Goal: Download file/media

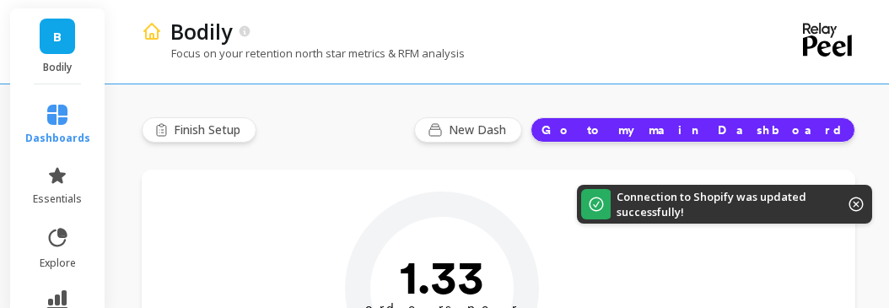
type input "Champions"
type input "16936"
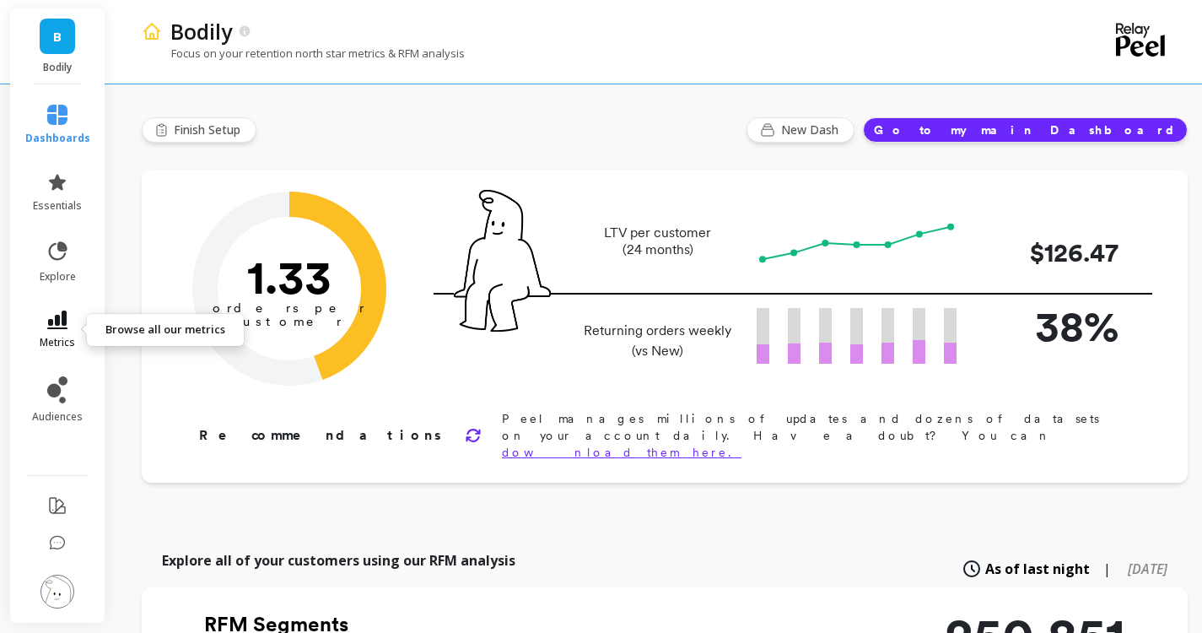
click at [63, 307] on icon at bounding box center [57, 320] width 20 height 19
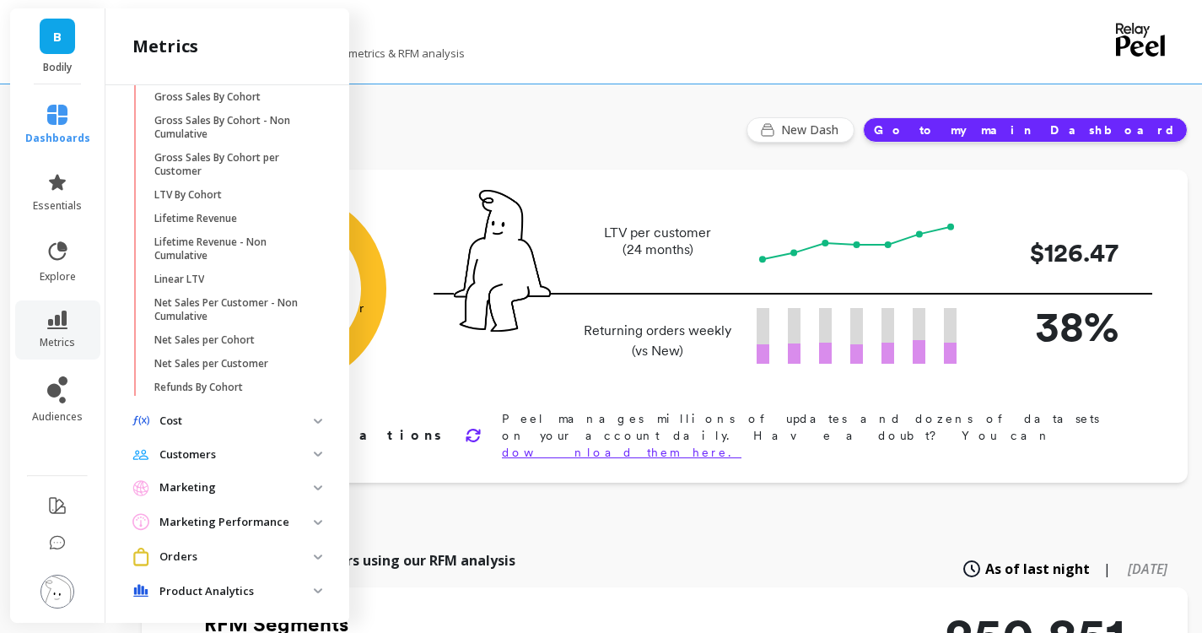
scroll to position [844, 0]
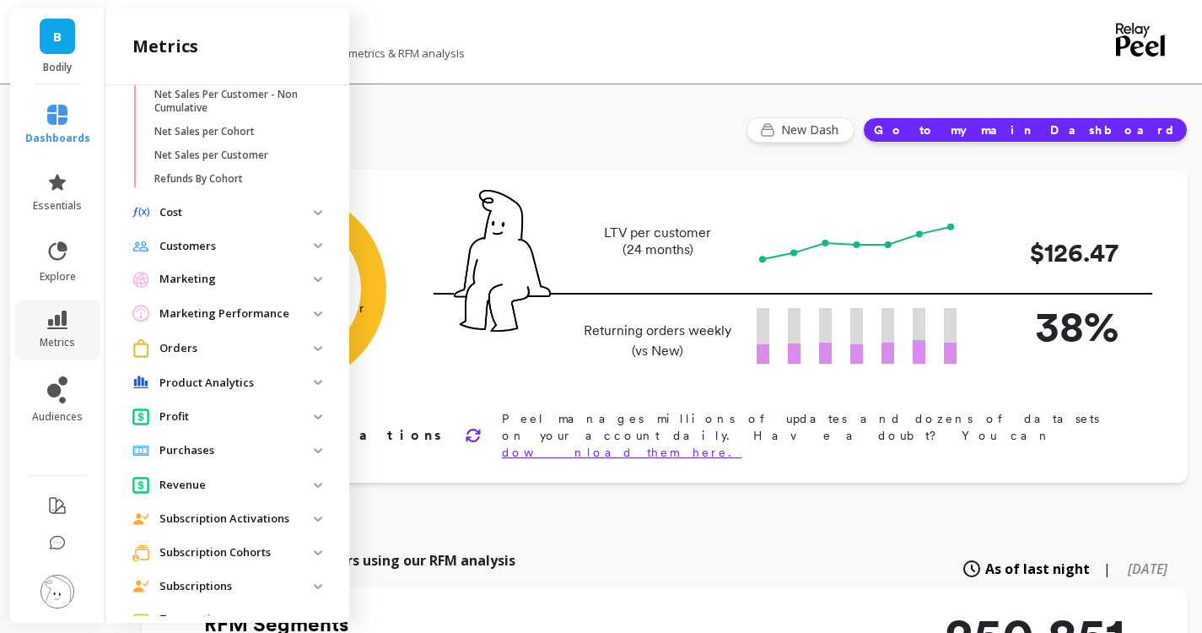
click at [194, 307] on p "Product Analytics" at bounding box center [236, 383] width 154 height 17
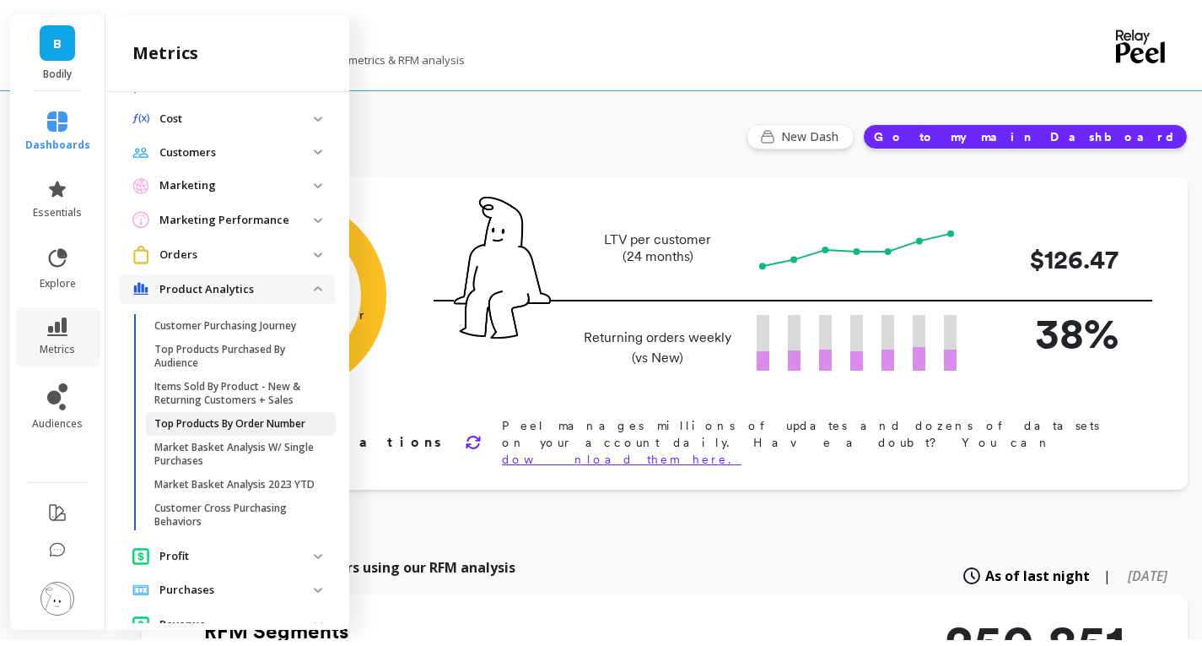
scroll to position [1013, 0]
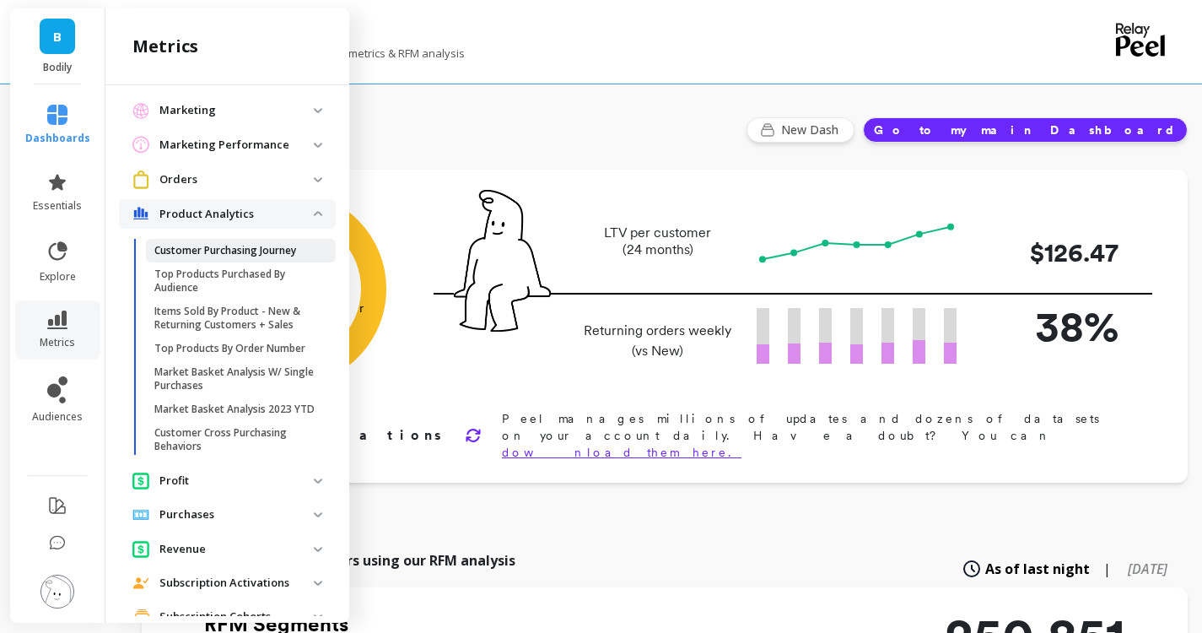
click at [206, 262] on link "Customer Purchasing Journey" at bounding box center [241, 251] width 190 height 24
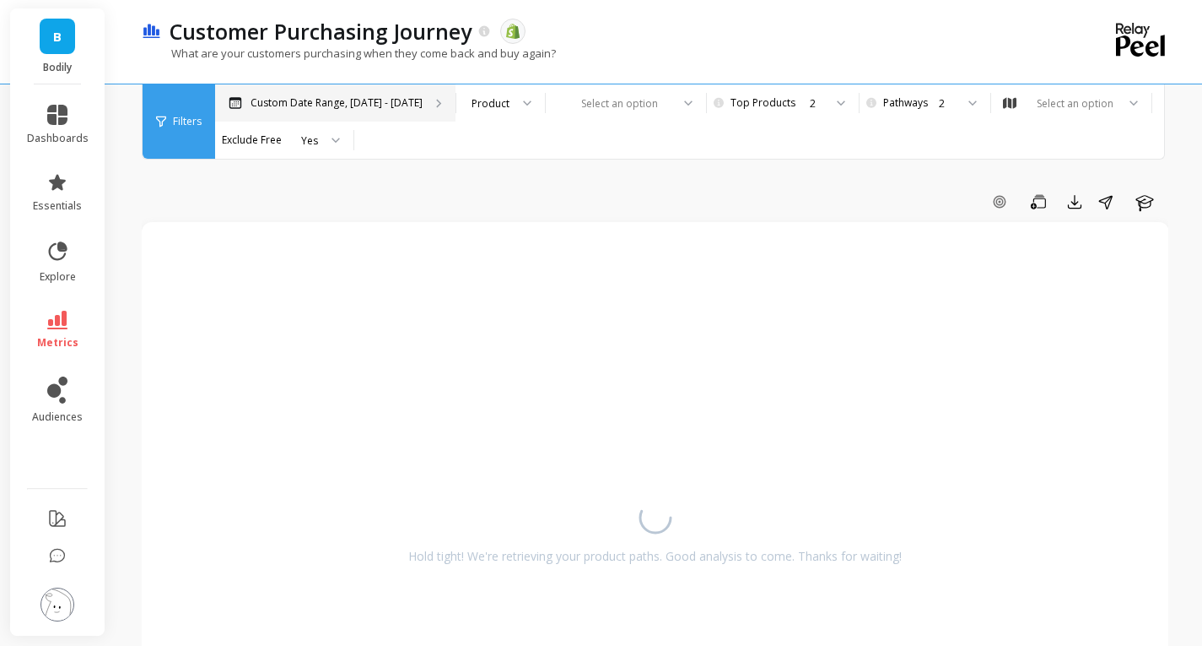
click at [395, 100] on p "Custom Date Range, May 1 - Oct 2" at bounding box center [337, 103] width 172 height 14
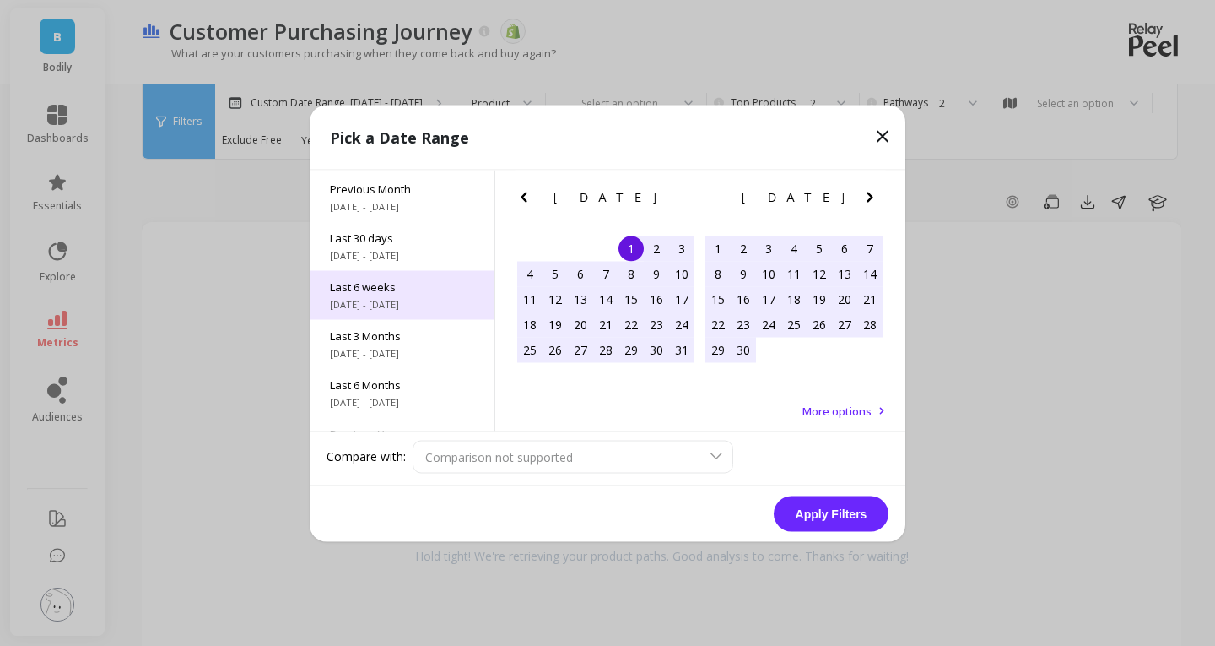
click at [423, 306] on span "8/18/2025 - 9/28/2025" at bounding box center [402, 304] width 144 height 14
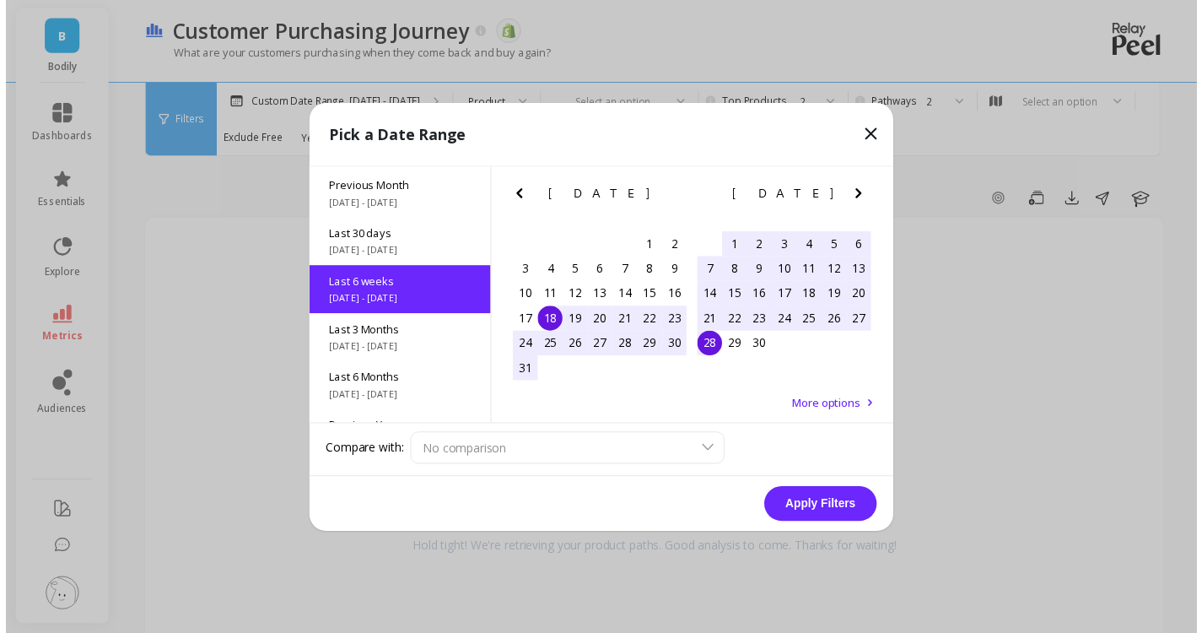
scroll to position [89, 0]
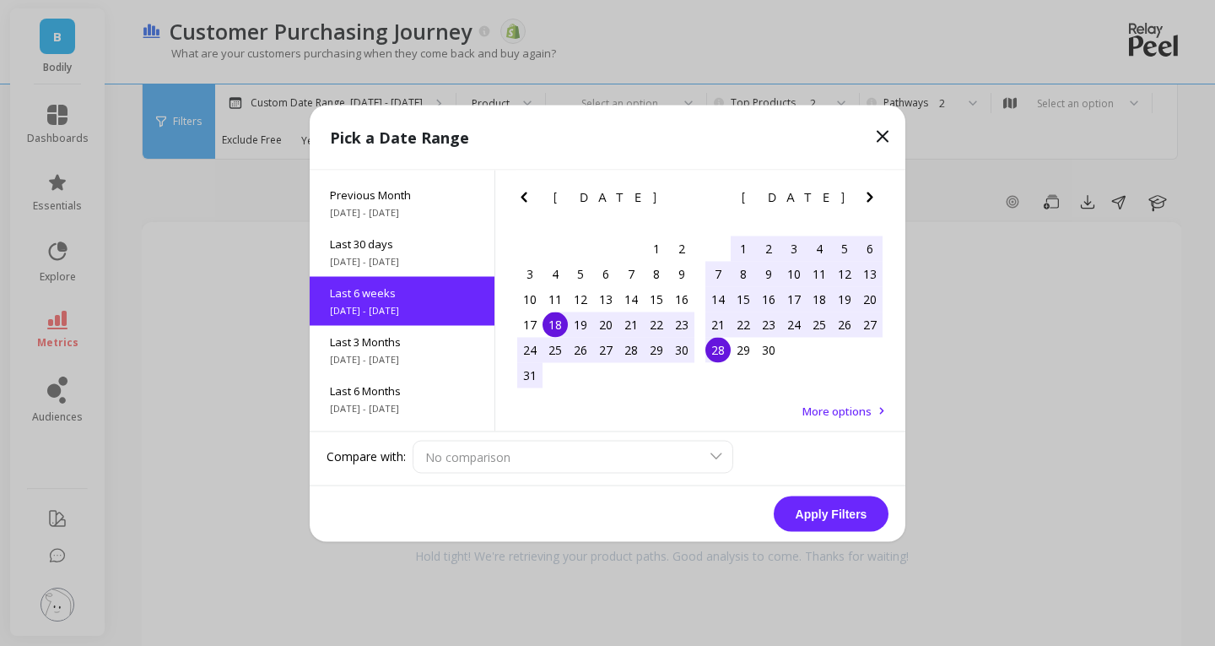
click at [857, 307] on button "Apply Filters" at bounding box center [831, 512] width 115 height 35
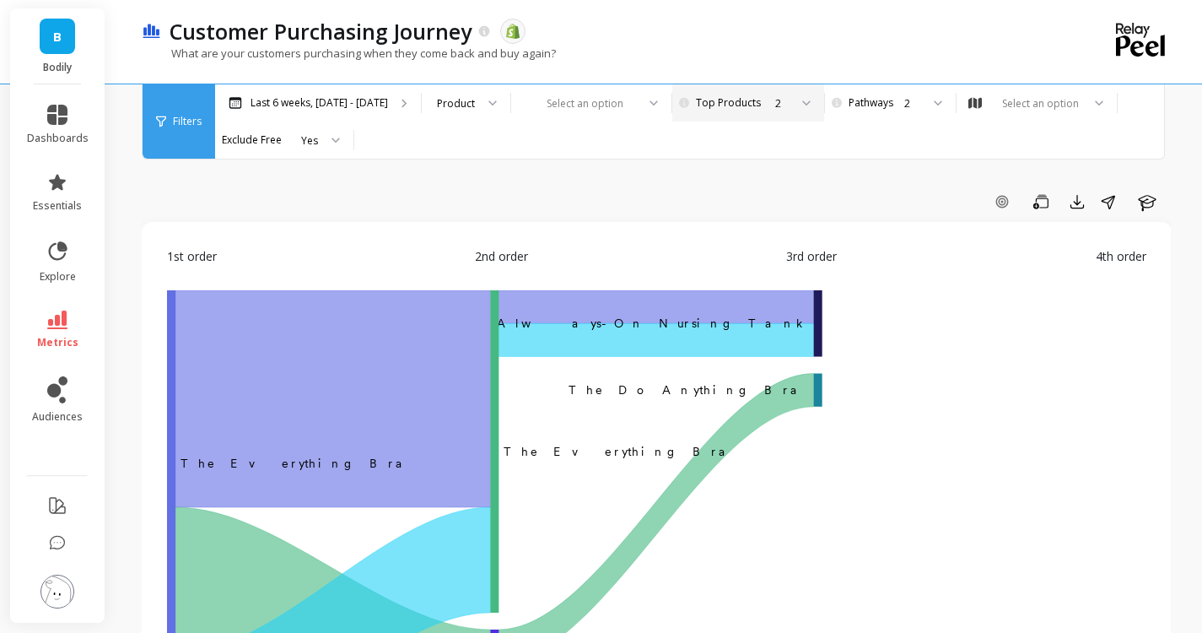
click at [767, 101] on div "2" at bounding box center [747, 103] width 84 height 16
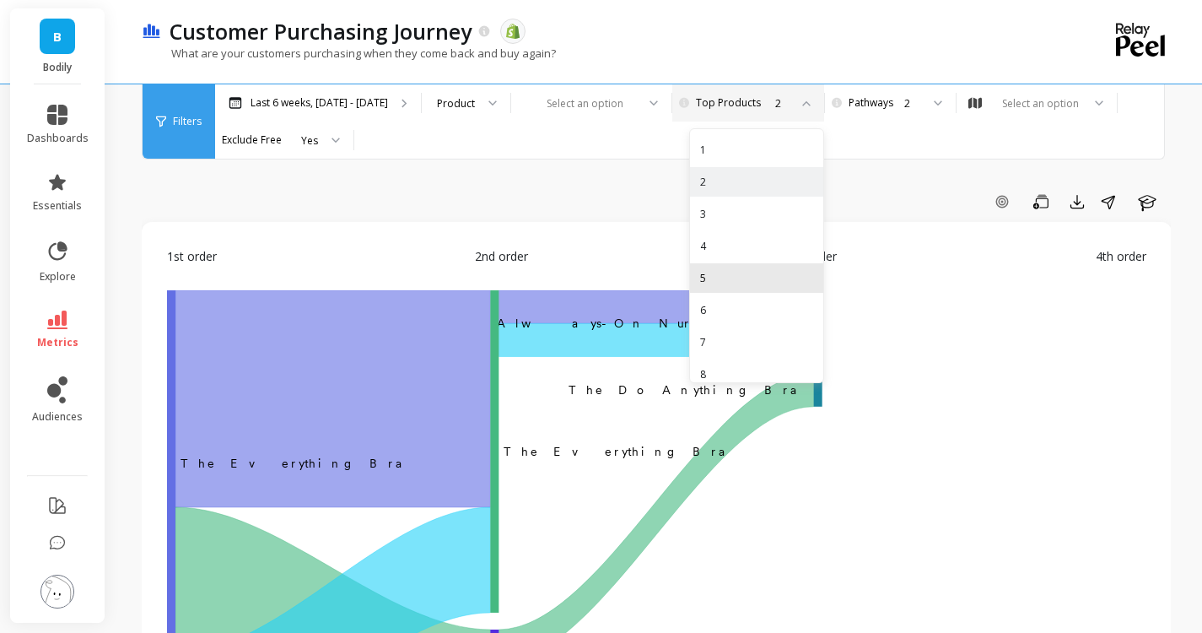
click at [786, 265] on div "5" at bounding box center [756, 278] width 133 height 30
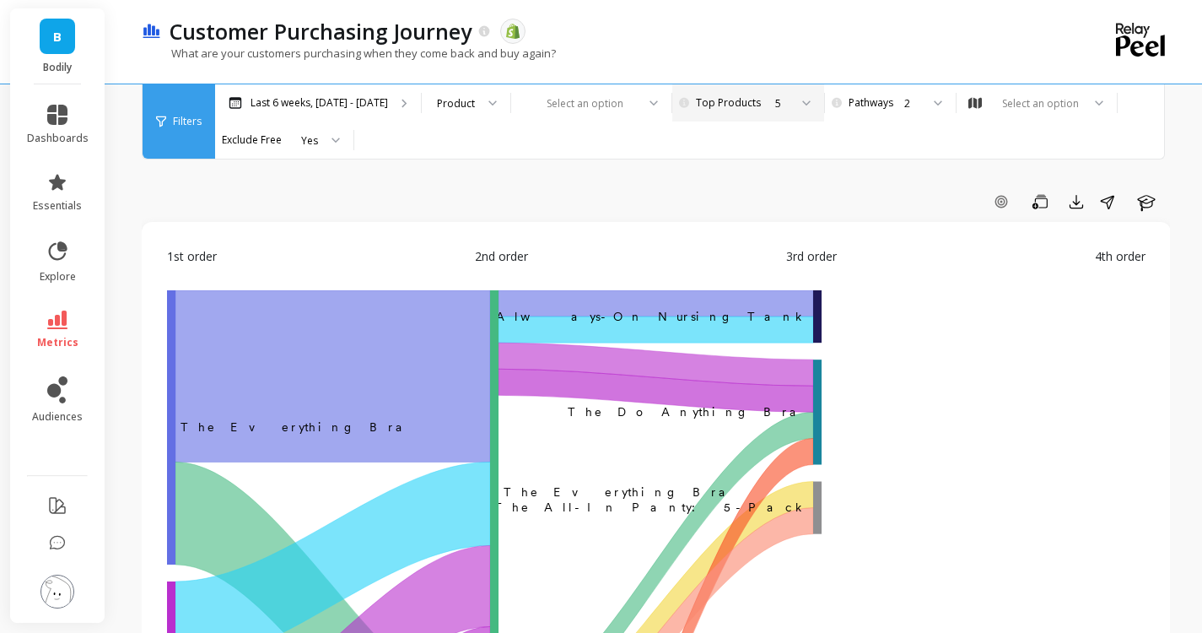
click at [712, 190] on div "Add Goal Save Export Share Learn" at bounding box center [656, 201] width 1029 height 27
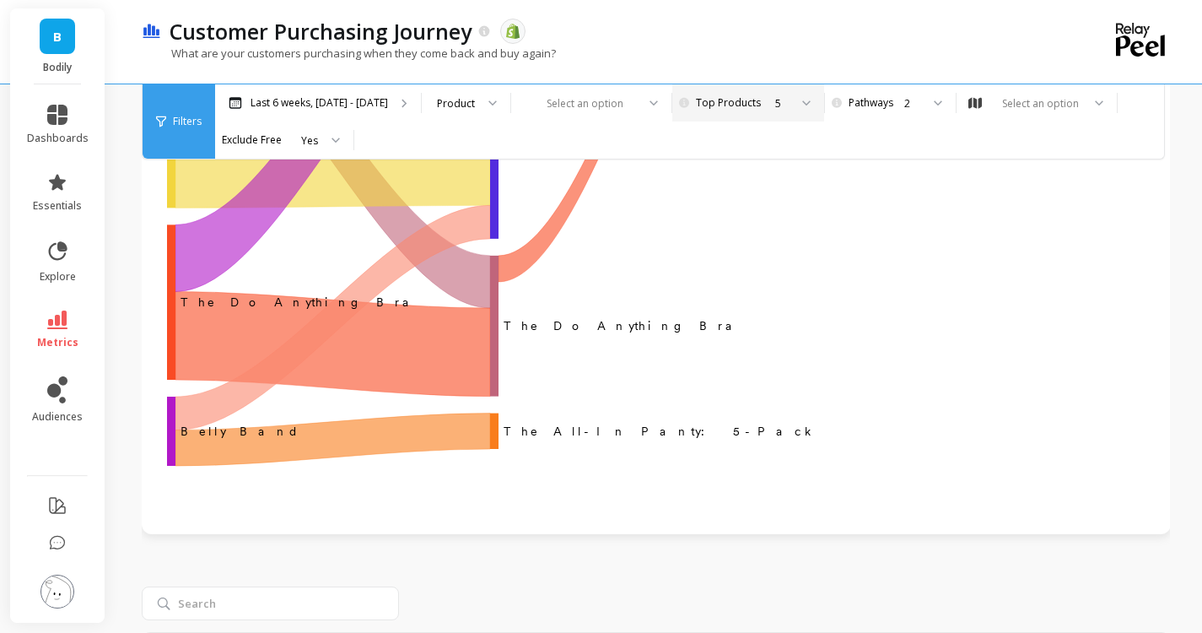
scroll to position [253, 0]
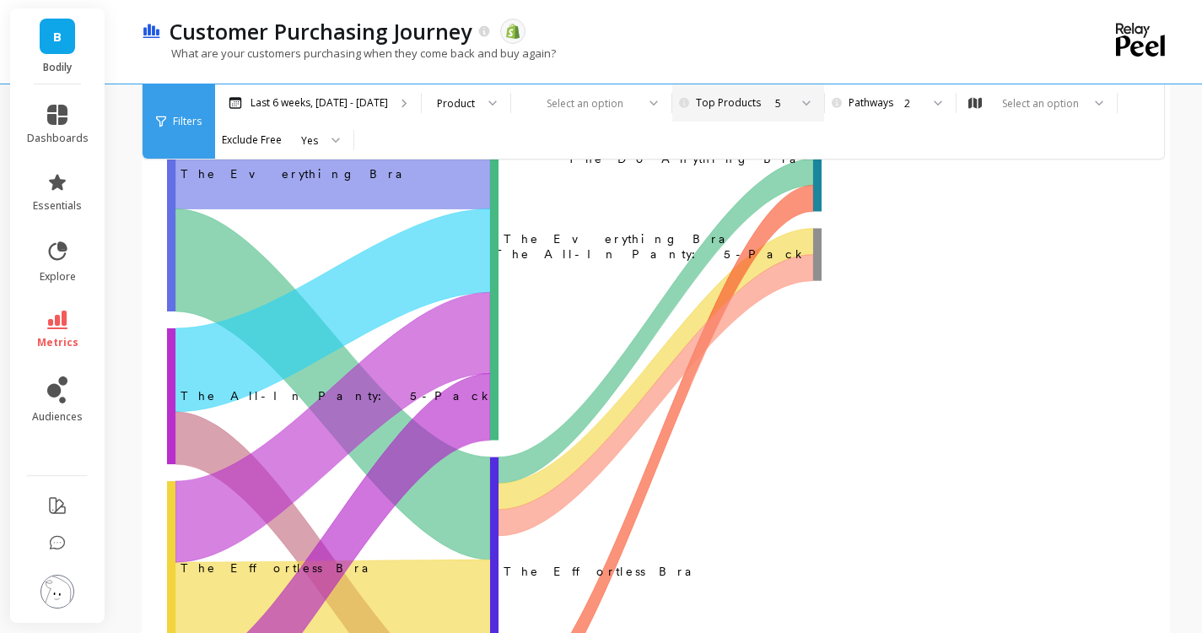
click at [815, 103] on div "5" at bounding box center [756, 102] width 135 height 37
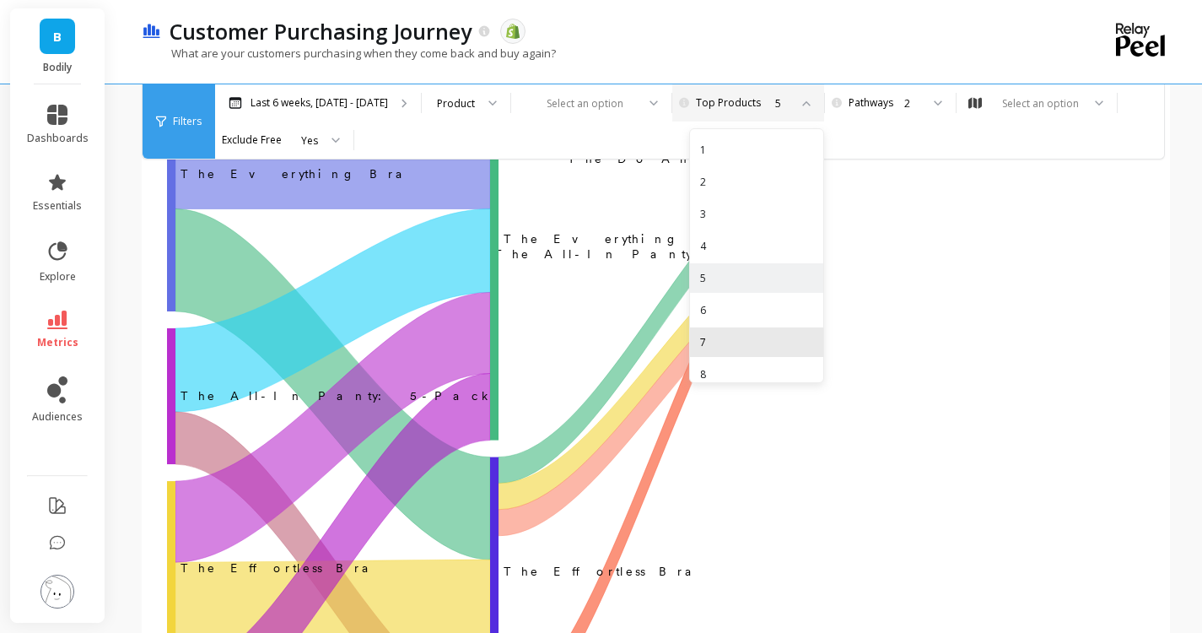
scroll to position [77, 0]
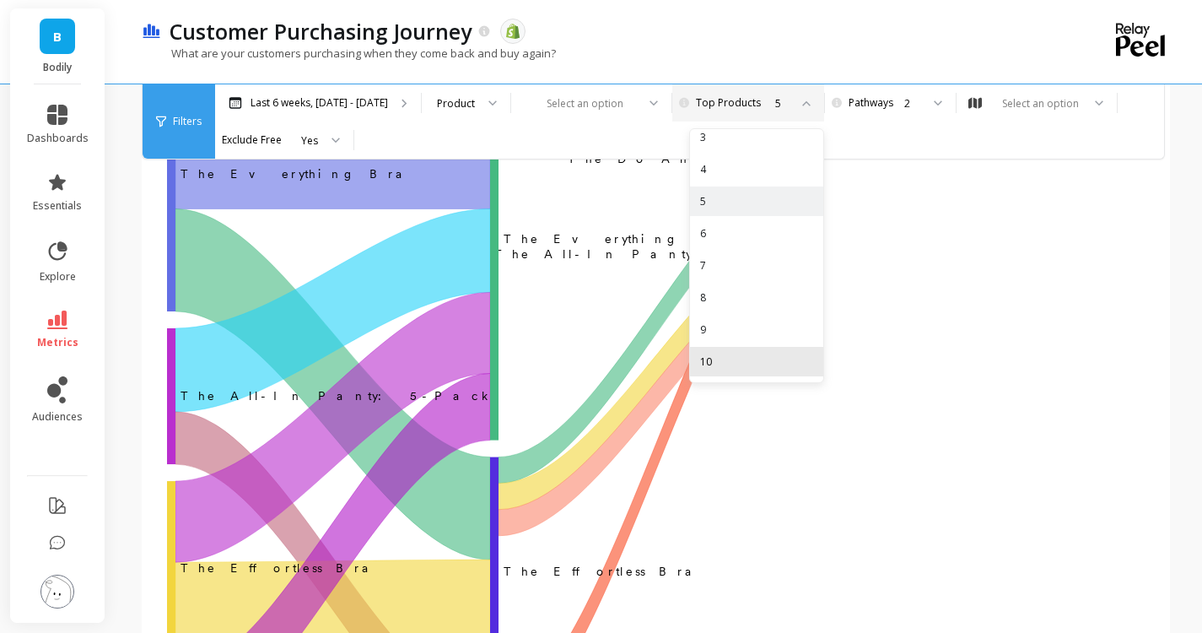
click at [773, 370] on div "10" at bounding box center [756, 362] width 133 height 30
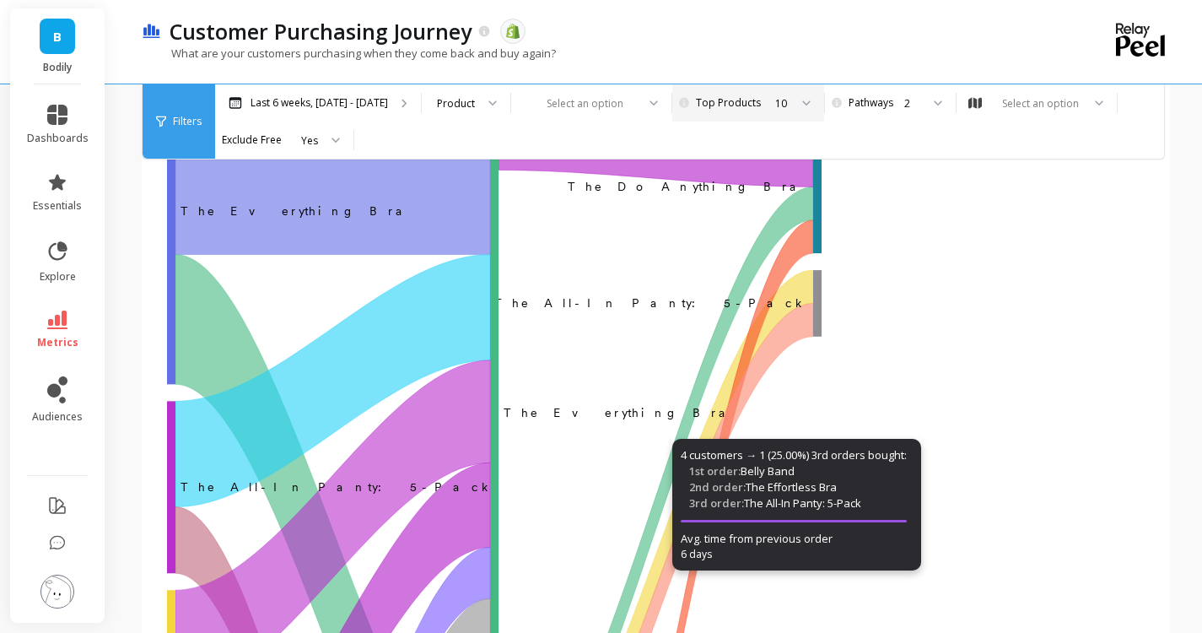
click at [832, 132] on div "Last 6 weeks, [DATE] - [DATE] Product Select an option Pick the number of top p…" at bounding box center [726, 121] width 1022 height 74
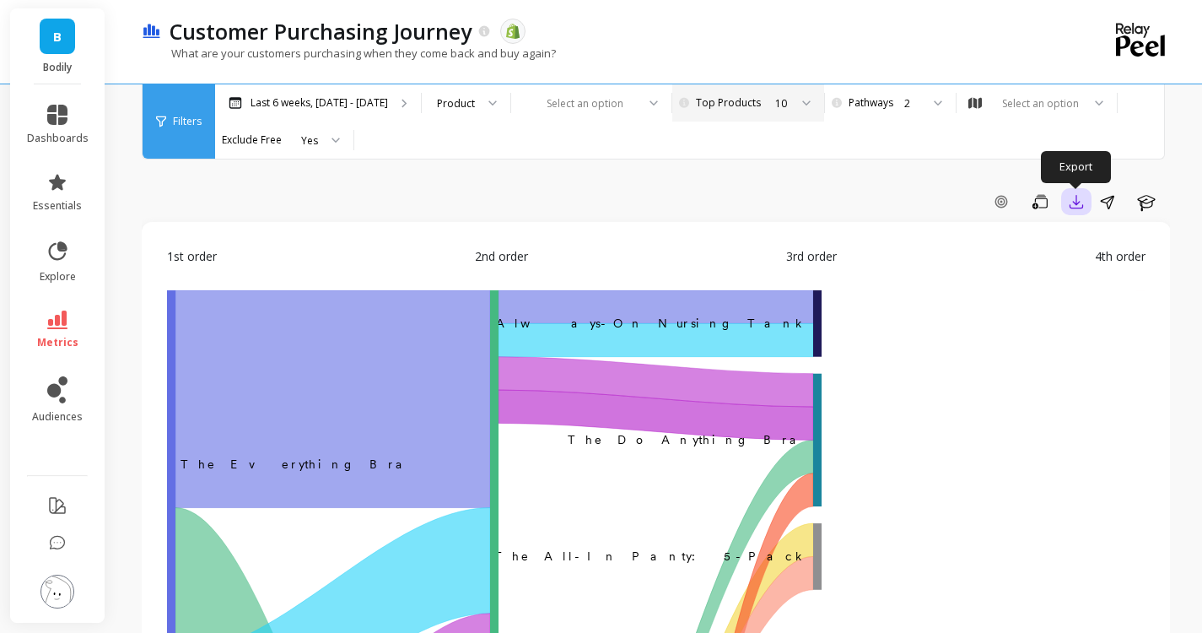
click at [1073, 200] on icon "button" at bounding box center [1076, 201] width 17 height 17
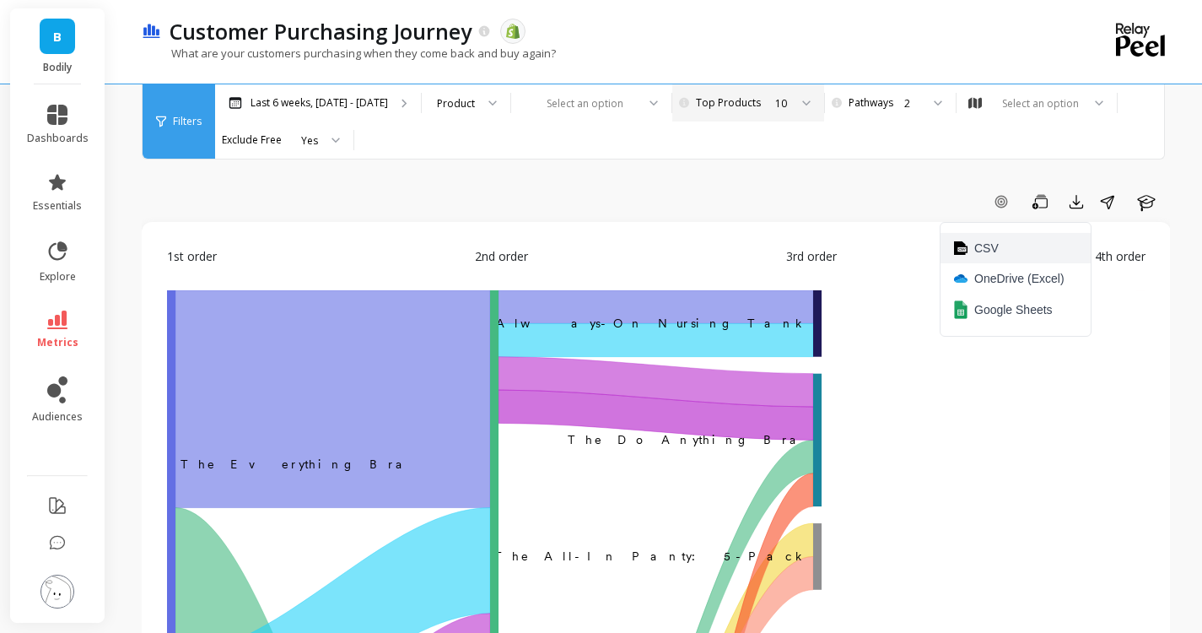
click at [1045, 246] on button "CSV" at bounding box center [1016, 248] width 150 height 30
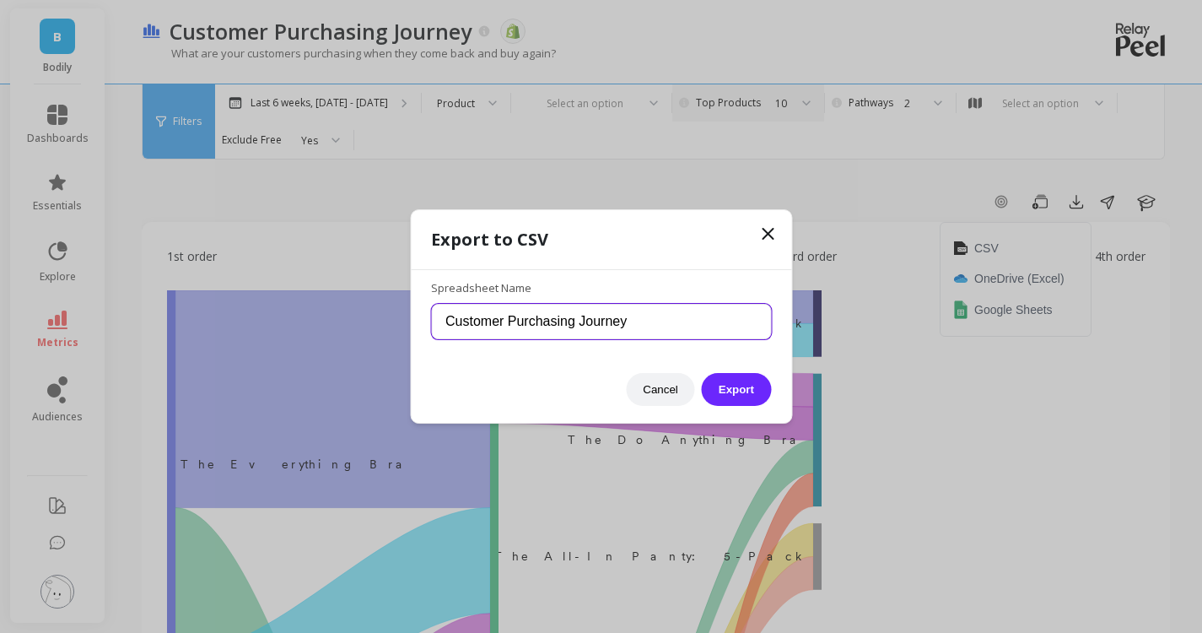
click at [732, 327] on input "Customer Purchasing Journey" at bounding box center [601, 321] width 340 height 35
type input "Customer Purchasing Journey- last 6 wks 10.3.205"
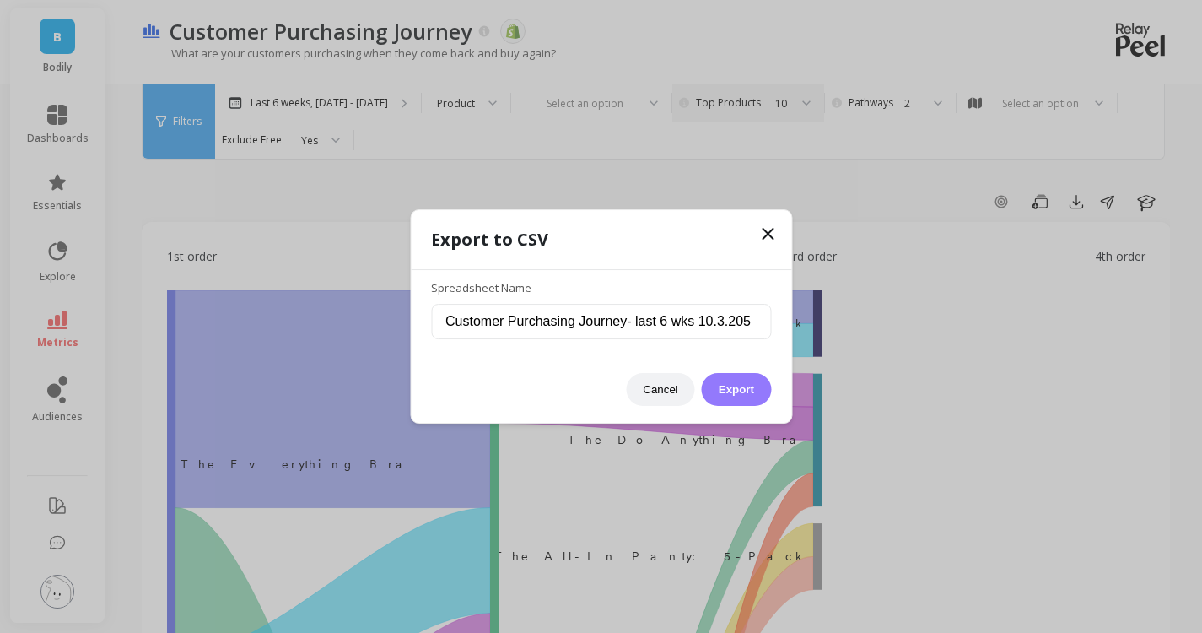
click at [744, 382] on button "Export" at bounding box center [736, 389] width 69 height 33
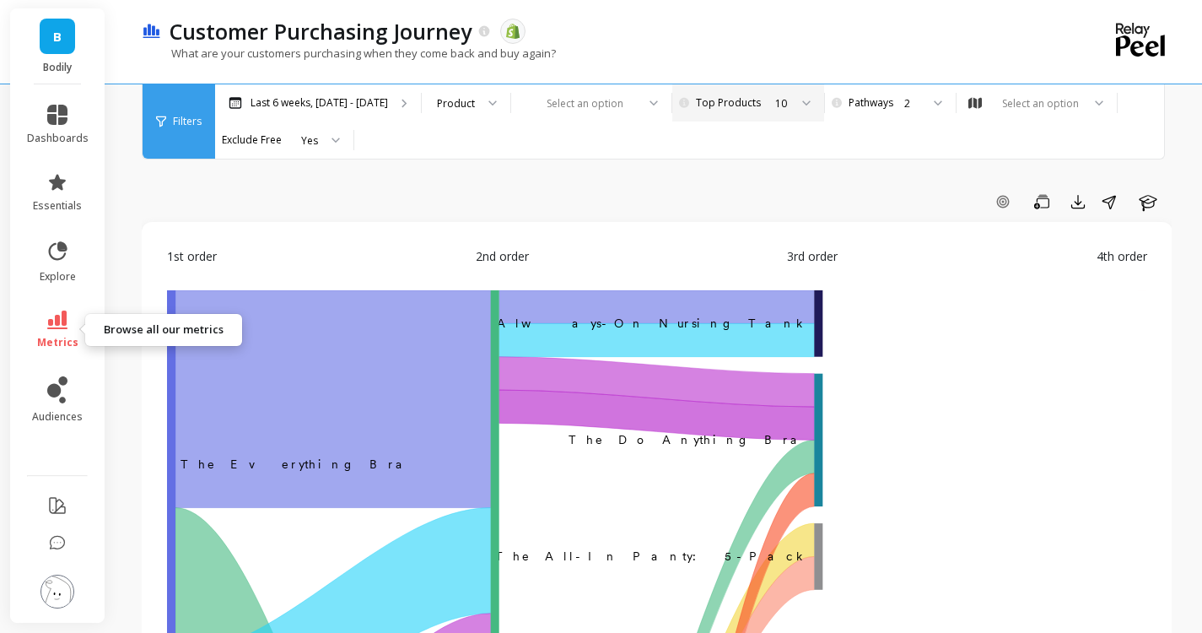
click at [59, 329] on link "metrics" at bounding box center [58, 330] width 62 height 39
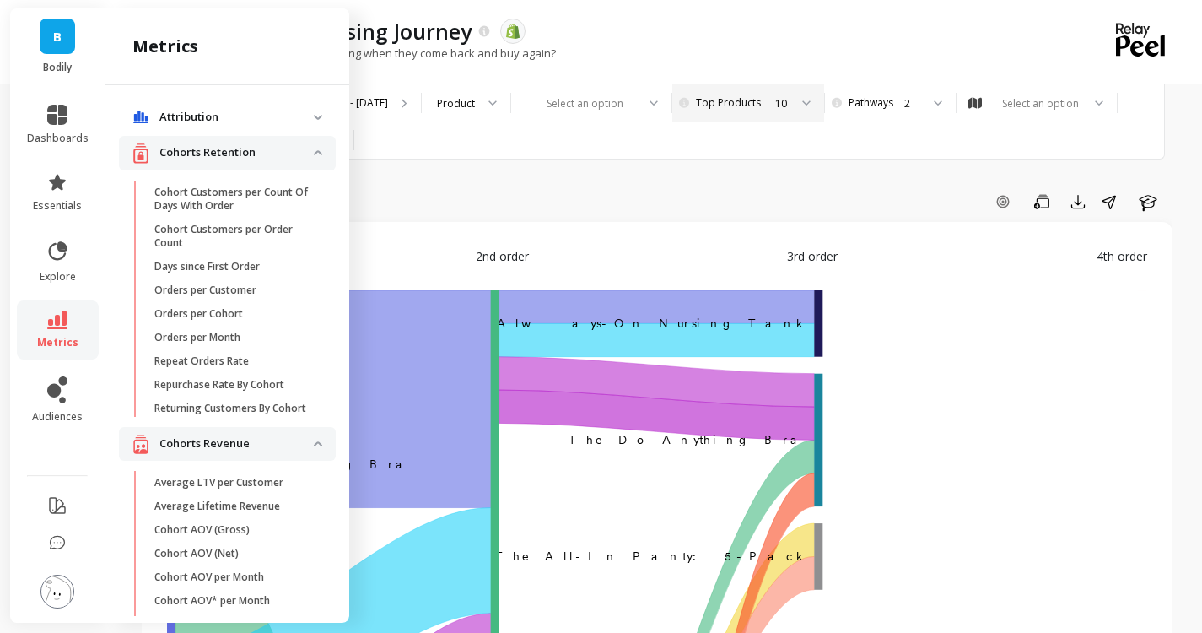
scroll to position [1013, 0]
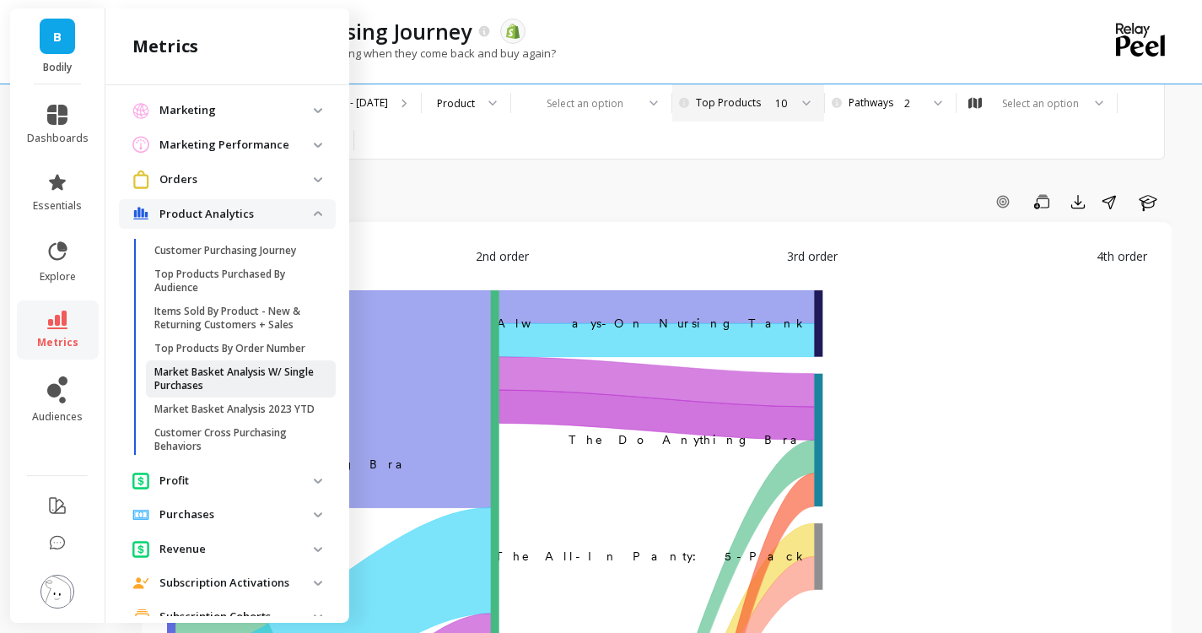
click at [255, 392] on p "Market Basket Analysis W/ Single Purchases" at bounding box center [234, 378] width 161 height 27
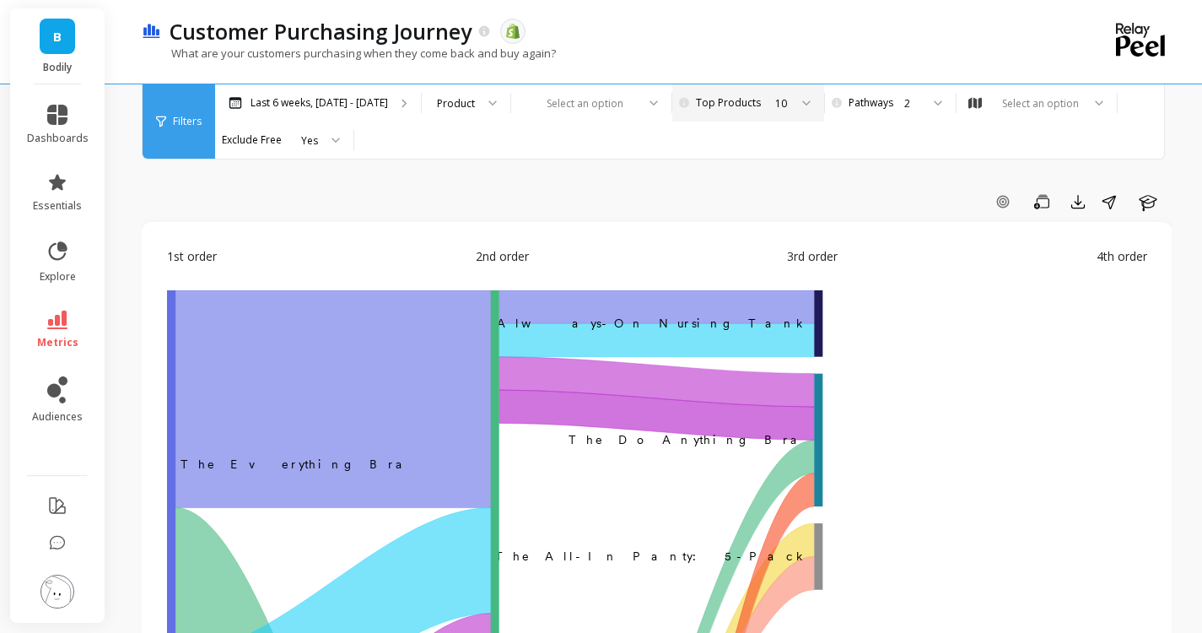
scroll to position [0, 0]
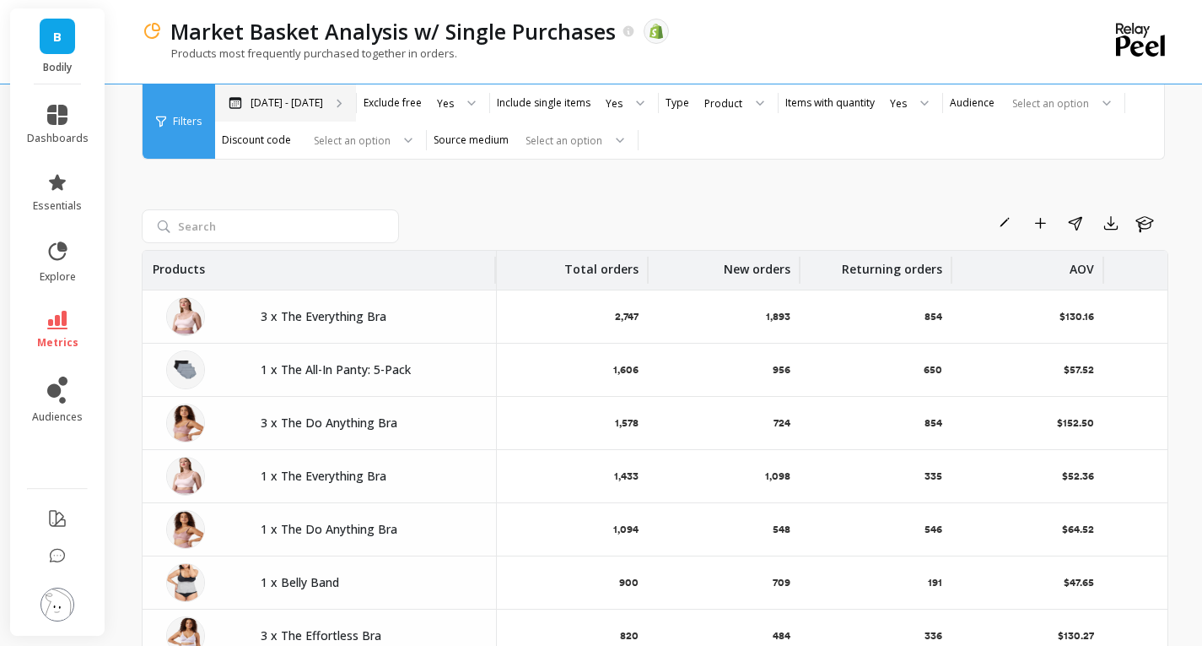
click at [302, 102] on p "Mar 6 - Oct 2" at bounding box center [287, 103] width 73 height 14
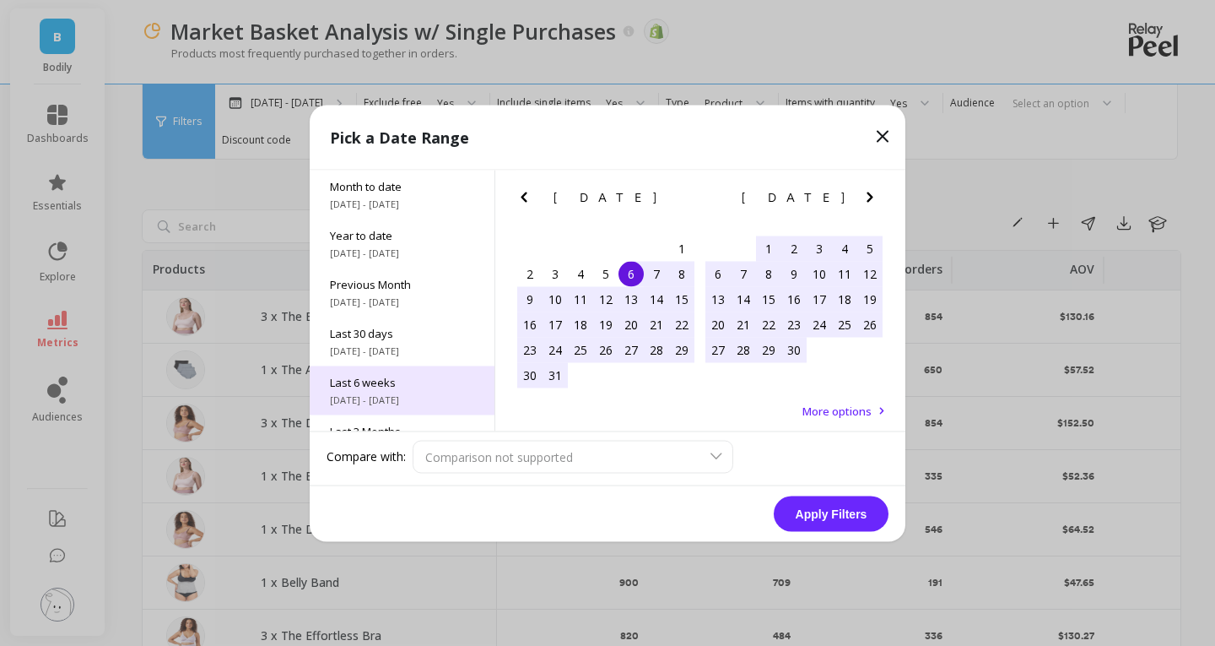
click at [396, 389] on div "Last 6 weeks 8/18/2025 - 10/2/2025" at bounding box center [402, 389] width 185 height 49
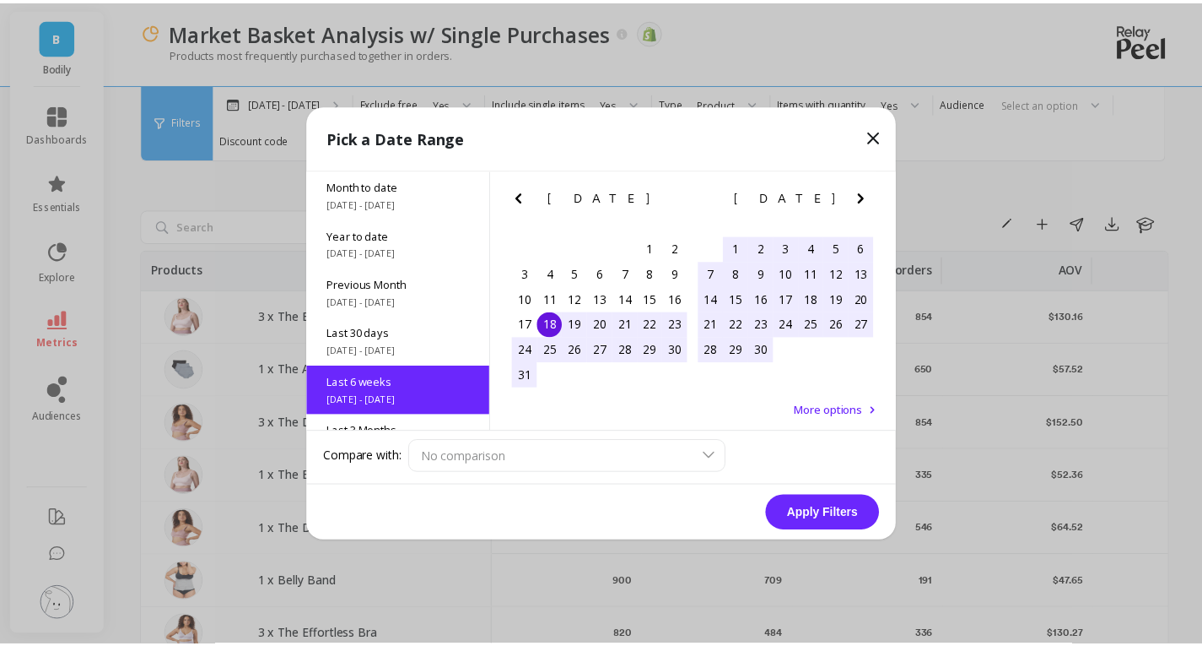
scroll to position [89, 0]
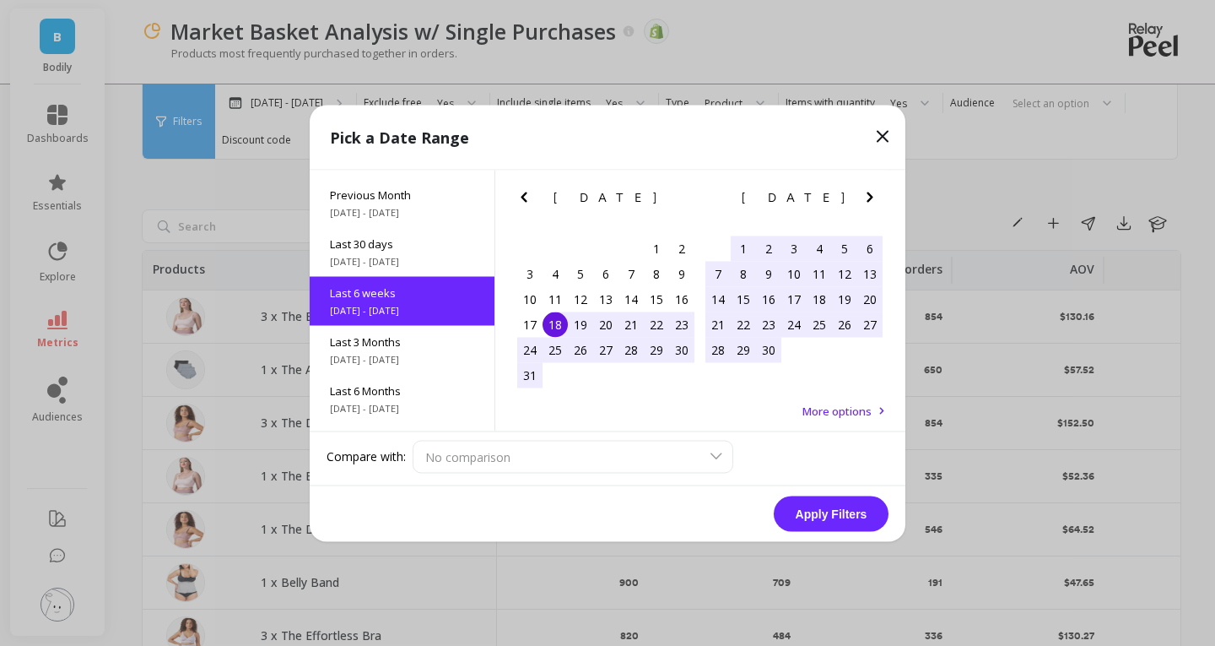
click at [857, 513] on button "Apply Filters" at bounding box center [831, 512] width 115 height 35
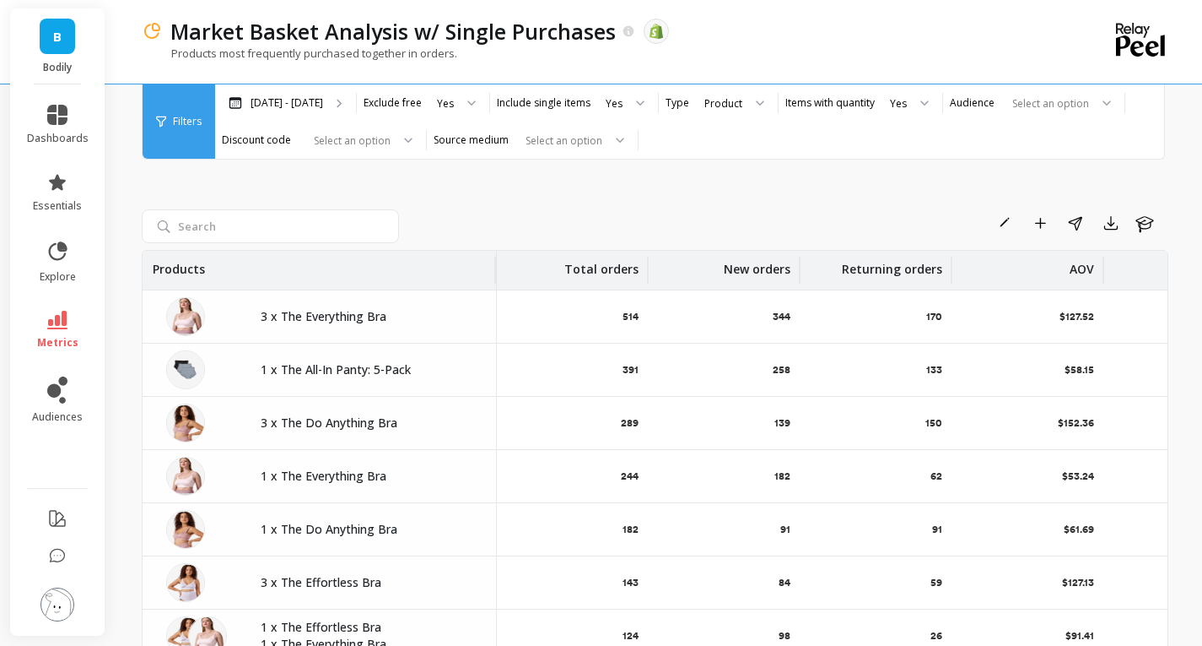
click at [805, 172] on div "Rename Add to Dashboard Share Export Learn Products Total orders New orders Ret…" at bounding box center [655, 445] width 1027 height 713
click at [889, 213] on div "Rename Add to Dashboard Share Export Learn" at bounding box center [787, 222] width 763 height 27
click at [1110, 224] on icon "button" at bounding box center [1111, 223] width 13 height 13
click at [1101, 267] on button "CSV" at bounding box center [1050, 269] width 150 height 30
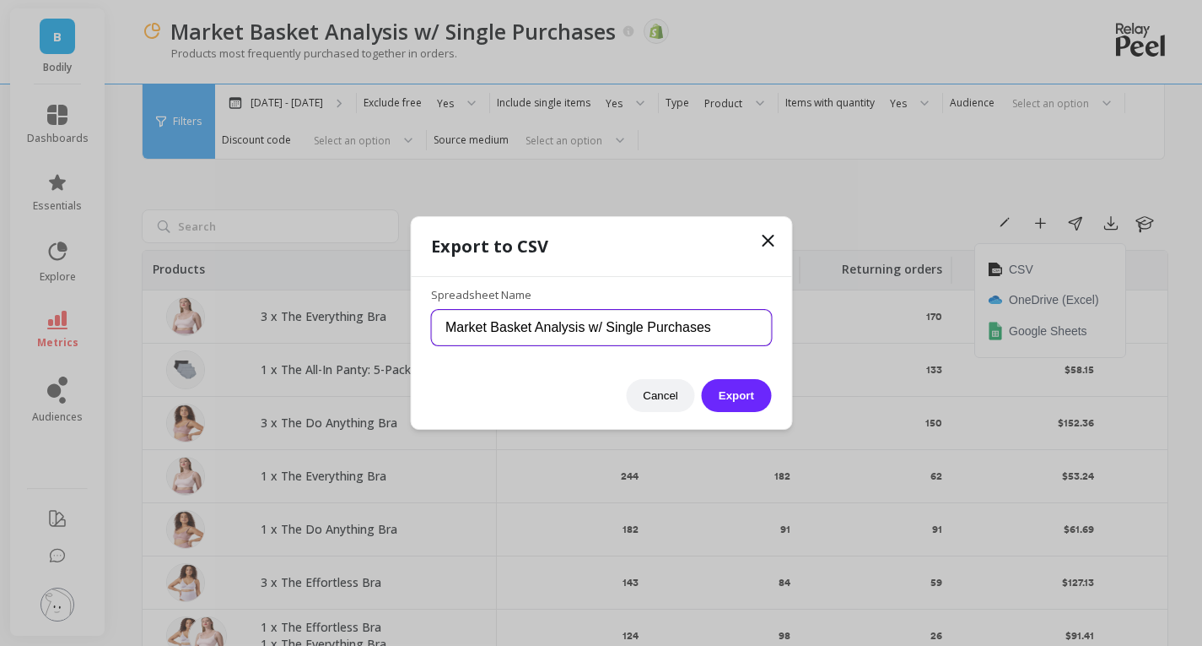
click at [727, 331] on input "Market Basket Analysis w/ Single Purchases" at bounding box center [601, 327] width 340 height 35
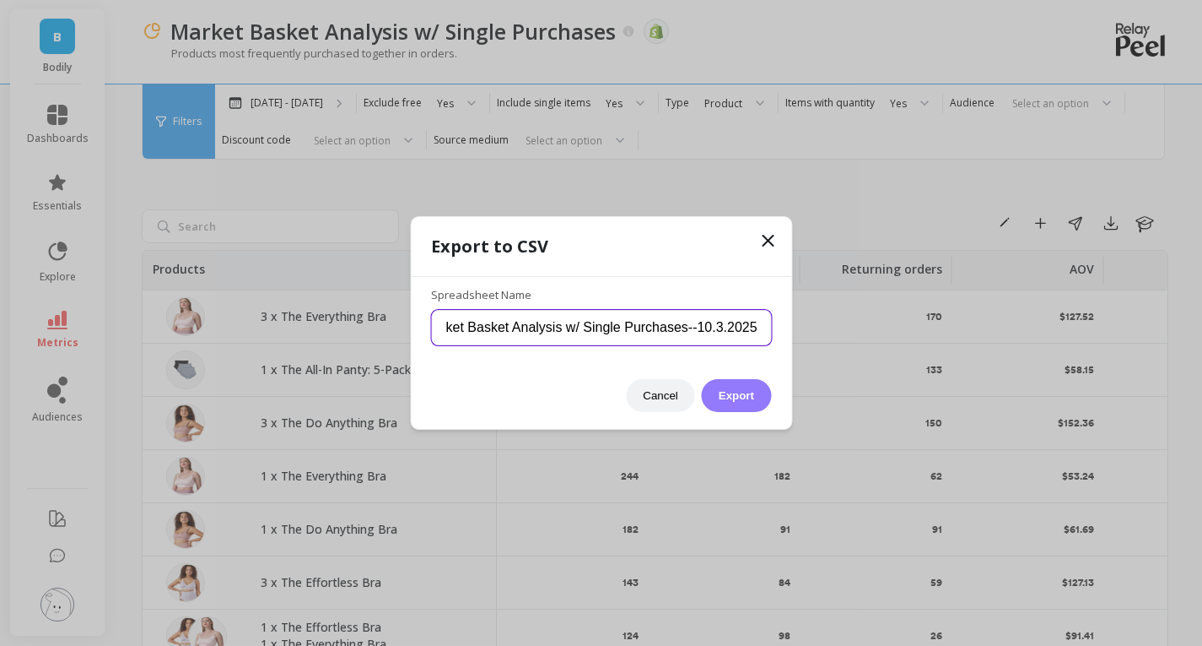
type input "Market Basket Analysis w/ Single Purchases--10.3.2025"
click at [740, 401] on button "Export" at bounding box center [736, 395] width 69 height 33
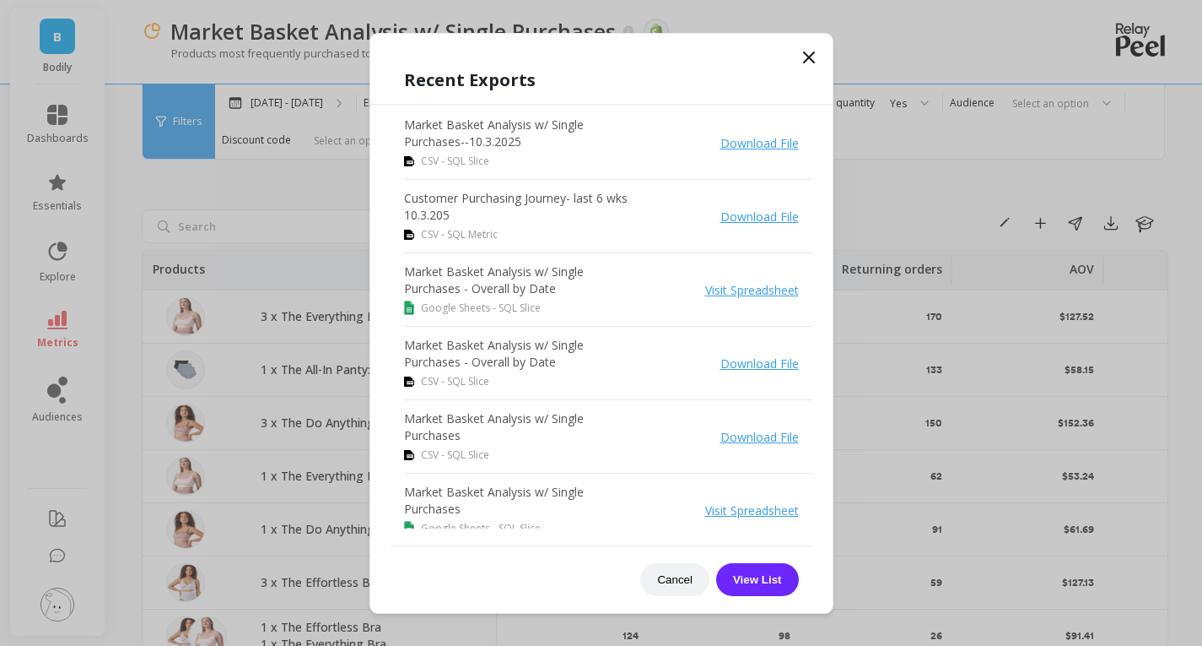
click at [746, 222] on link "Download File" at bounding box center [760, 216] width 78 height 16
click at [752, 138] on link "Download File" at bounding box center [760, 143] width 78 height 16
click at [808, 57] on icon at bounding box center [809, 57] width 10 height 10
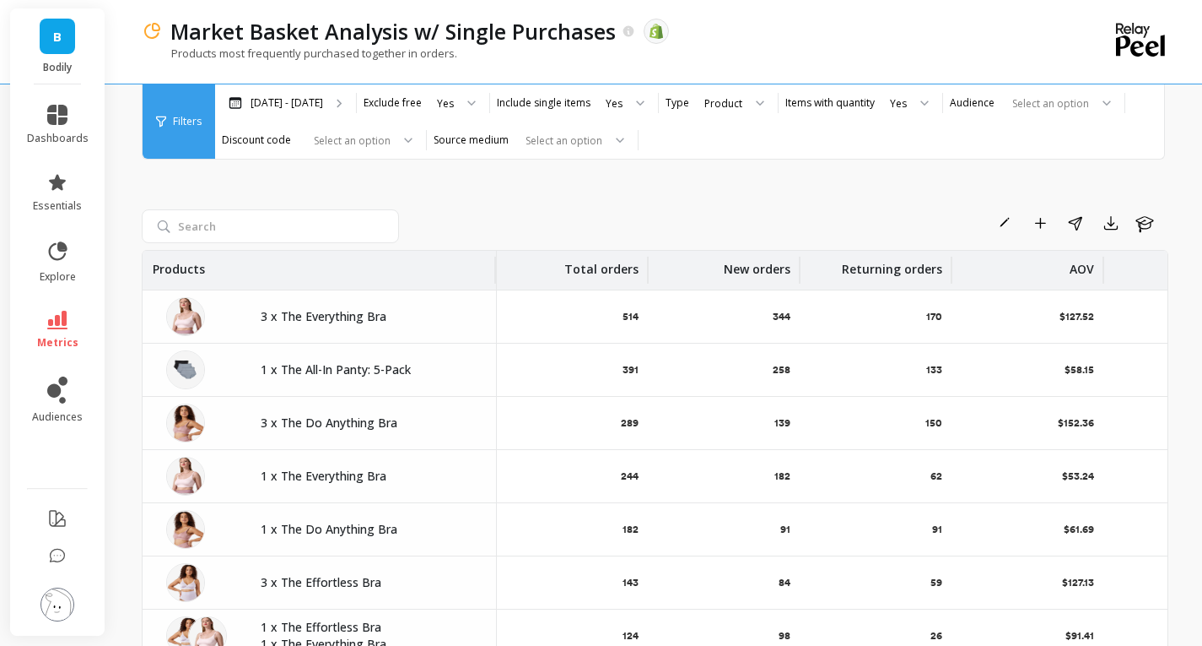
click at [774, 201] on div "Rename Add to Dashboard Share Export Learn Products Total orders New orders Ret…" at bounding box center [655, 445] width 1027 height 713
click at [799, 206] on div "Rename Add to Dashboard Share Export Learn Products Total orders New orders Ret…" at bounding box center [655, 445] width 1027 height 713
click at [606, 207] on div "Rename Add to Dashboard Share Export Learn Products Total orders New orders Ret…" at bounding box center [655, 445] width 1027 height 713
click at [60, 322] on icon at bounding box center [57, 320] width 20 height 19
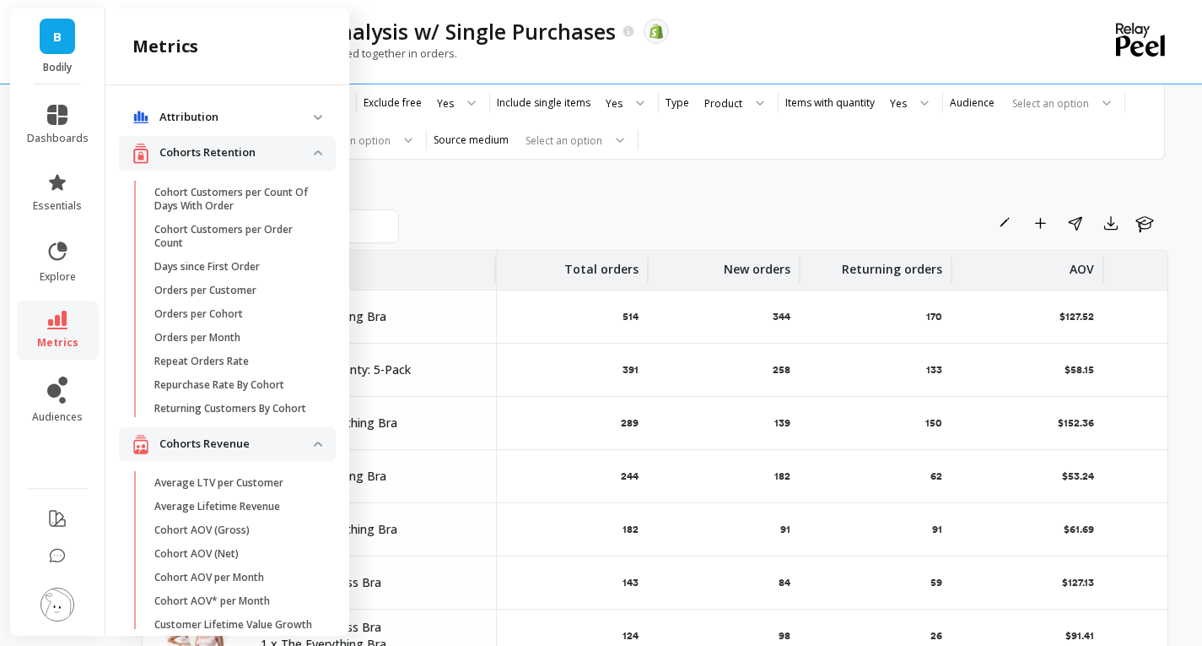
scroll to position [1013, 0]
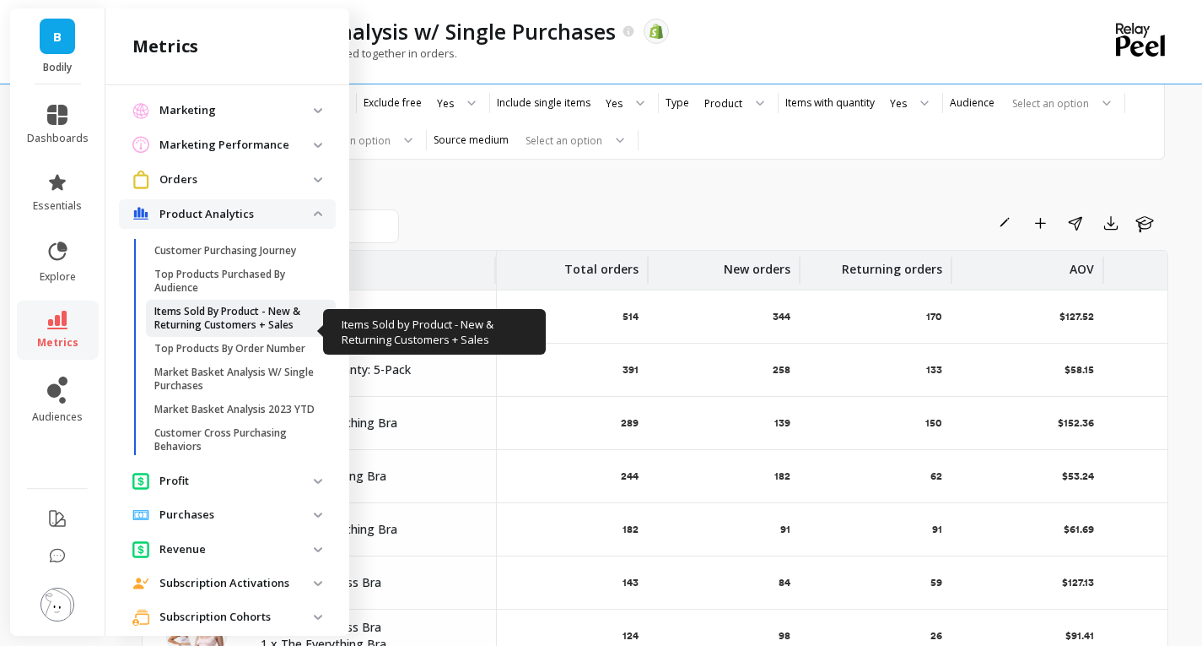
click at [265, 318] on p "Items Sold By Product - New & Returning Customers + Sales" at bounding box center [234, 318] width 161 height 27
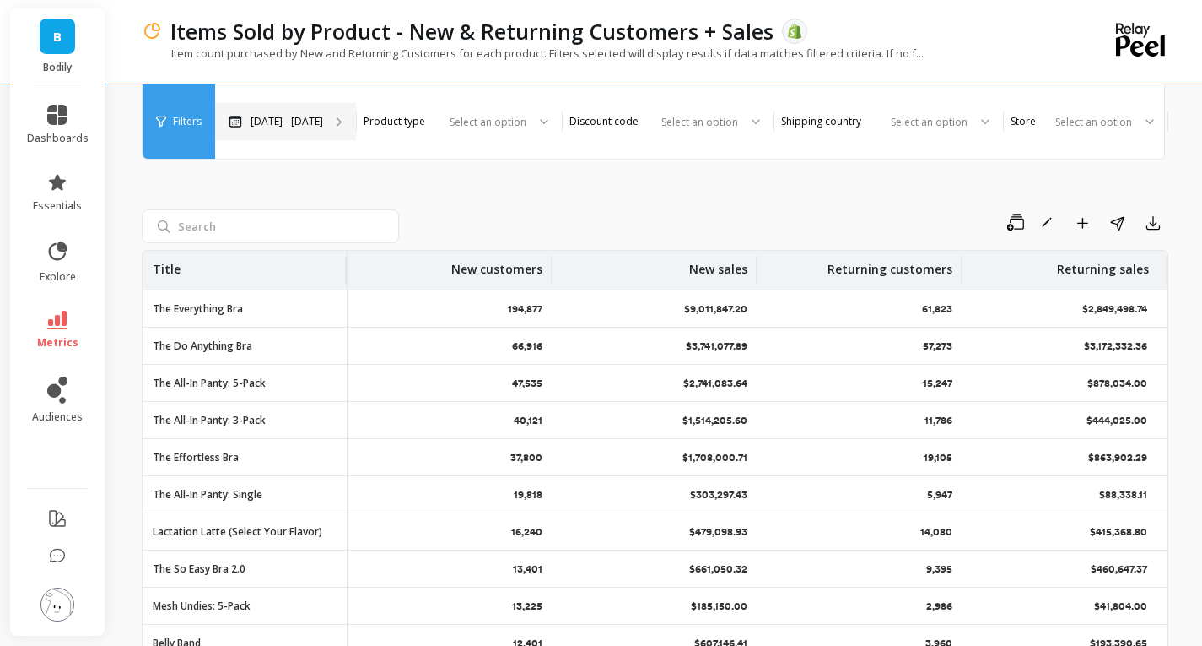
click at [323, 115] on p "Jan 1, 2022 - Oct 2, 2025" at bounding box center [287, 122] width 73 height 14
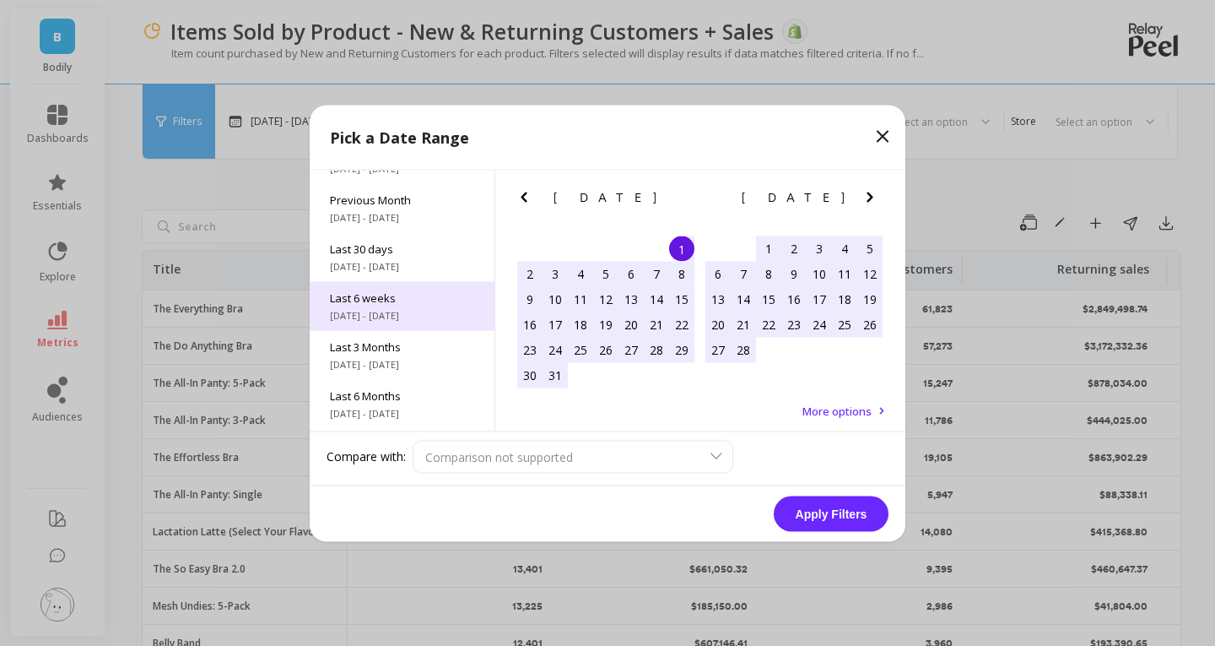
click at [408, 307] on div "Last 6 weeks 8/18/2025 - 10/2/2025" at bounding box center [402, 305] width 185 height 49
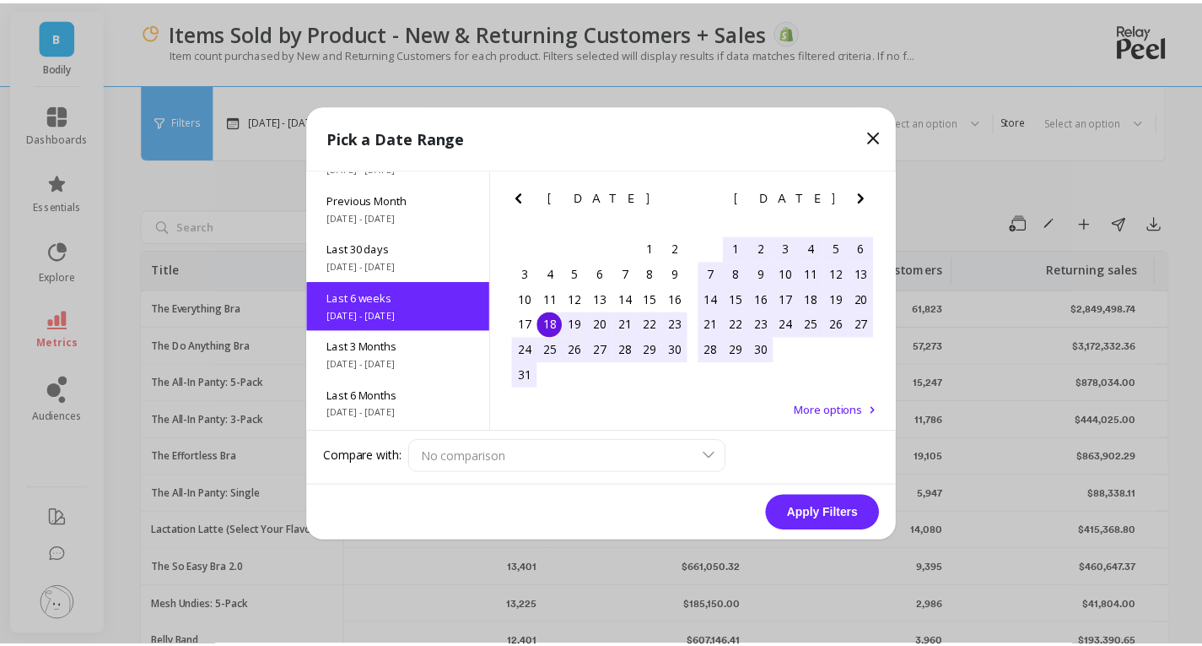
scroll to position [89, 0]
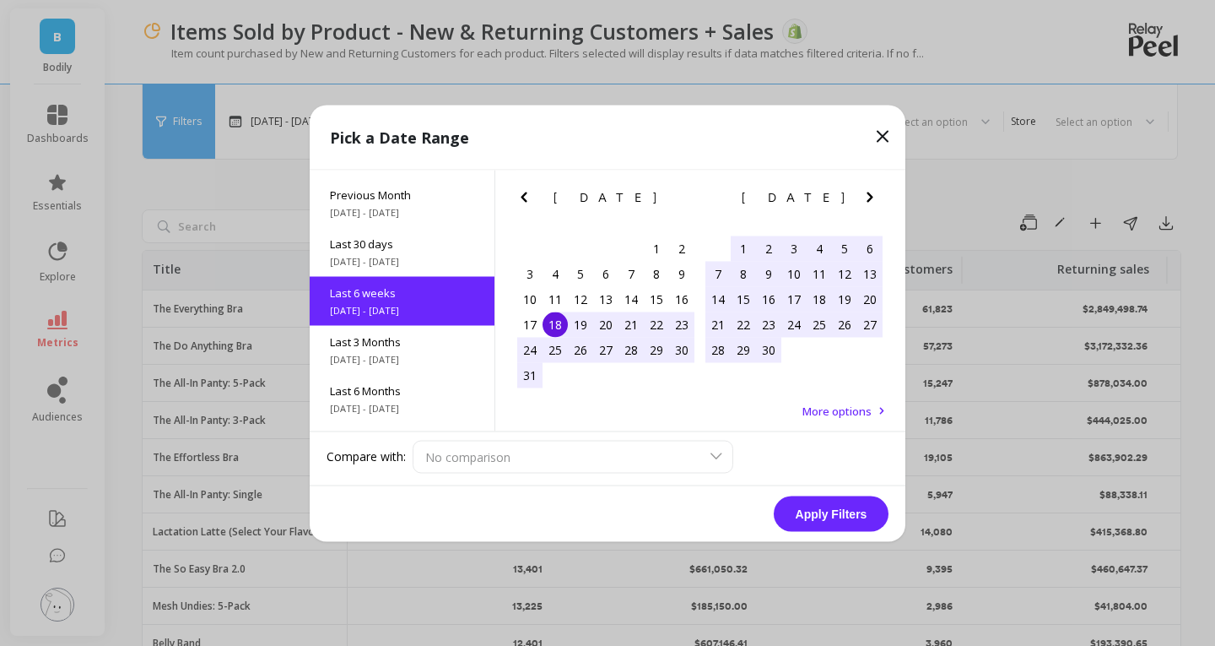
click at [846, 506] on button "Apply Filters" at bounding box center [831, 512] width 115 height 35
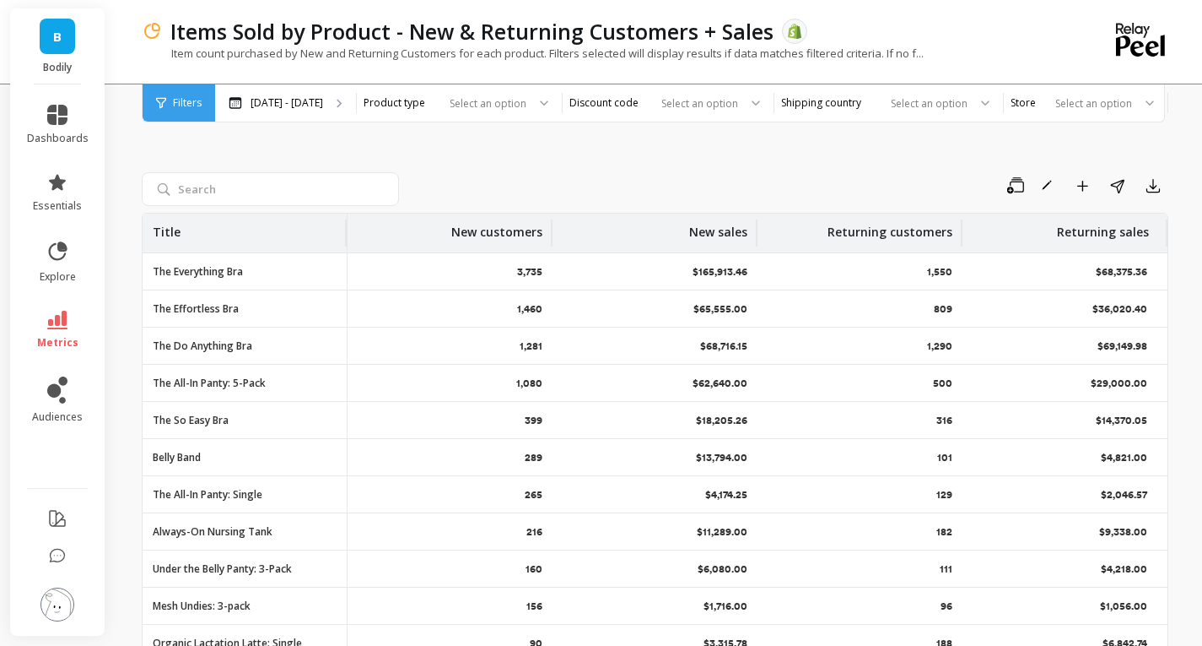
click at [839, 129] on div "Save Rename Add to Dashboard Share Export Title New customers New sales Returni…" at bounding box center [655, 427] width 1027 height 676
click at [1148, 186] on icon "button" at bounding box center [1153, 185] width 17 height 17
click at [1100, 239] on button "CSV" at bounding box center [1093, 232] width 150 height 30
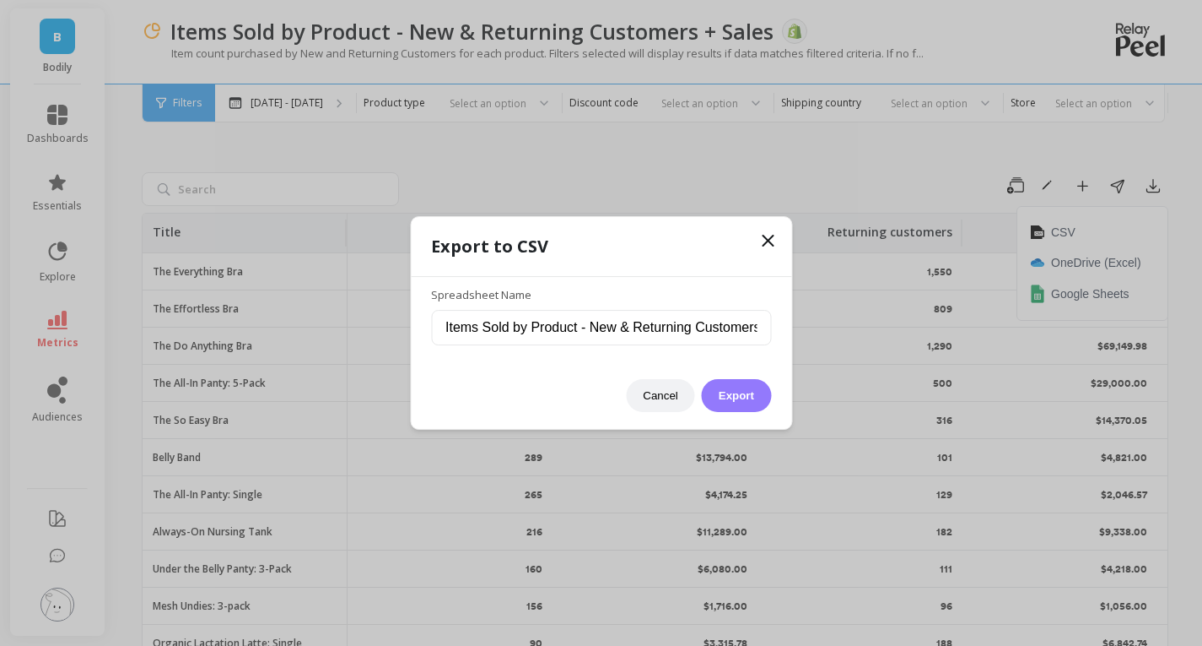
click at [738, 392] on button "Export" at bounding box center [736, 395] width 69 height 33
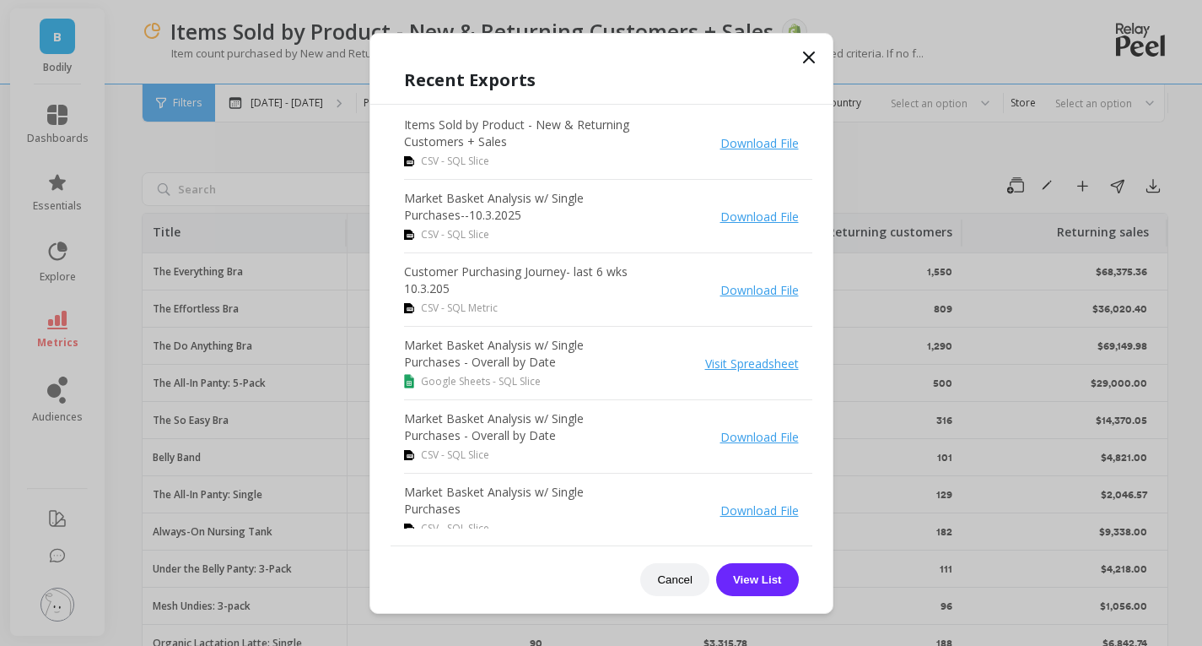
click at [744, 139] on link "Download File" at bounding box center [760, 143] width 78 height 16
click at [815, 58] on icon at bounding box center [809, 57] width 20 height 20
